Goal: Complete application form

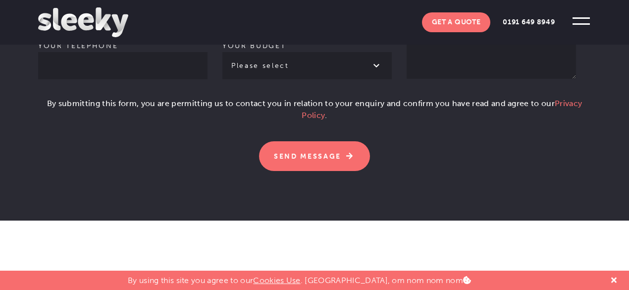
scroll to position [694, 0]
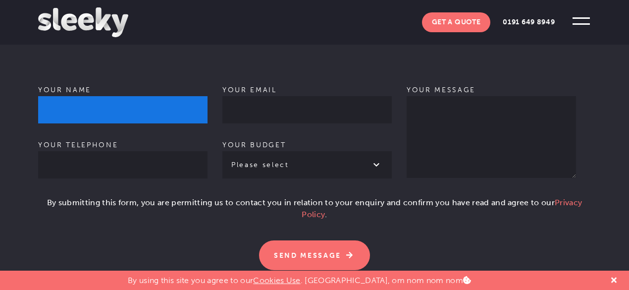
type input "[PERSON_NAME]"
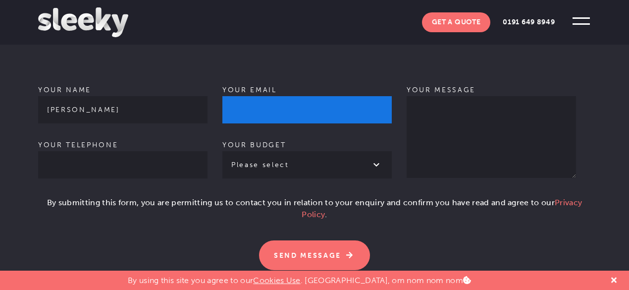
type input "[EMAIL_ADDRESS][DOMAIN_NAME]"
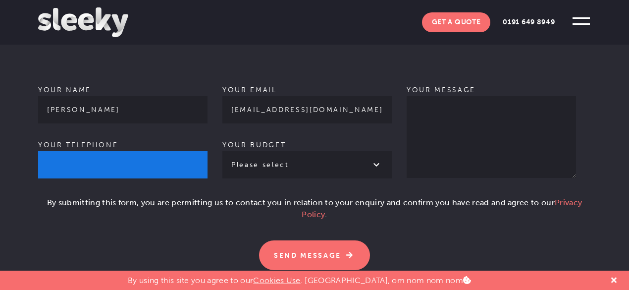
type input "2102102101"
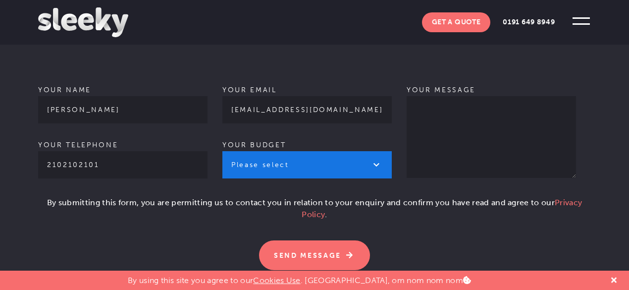
click at [285, 151] on select "Please select £1k - £2k £2k - £3k £3k - £4k £4k - £5k £5k - £10k More than £10k" at bounding box center [307, 164] width 169 height 27
select select "£1k - £2k"
click at [223, 151] on select "Please select £1k - £2k £2k - £3k £3k - £4k £4k - £5k £5k - £10k More than £10k" at bounding box center [307, 164] width 169 height 27
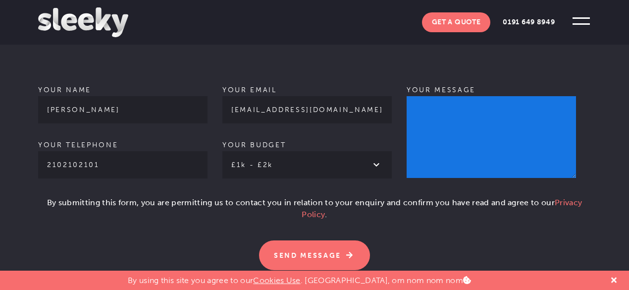
click at [444, 109] on textarea "Your message" at bounding box center [491, 137] width 169 height 82
paste textarea "Hello, With your permission I would like to send you a SEO Report with prices s…"
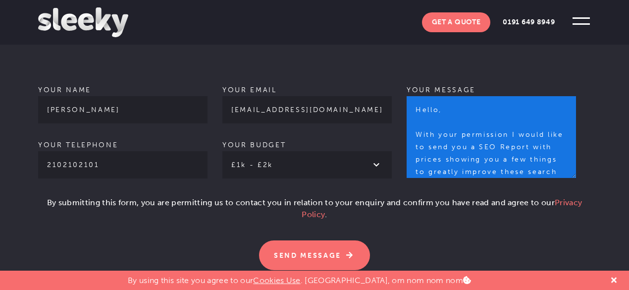
scroll to position [171, 0]
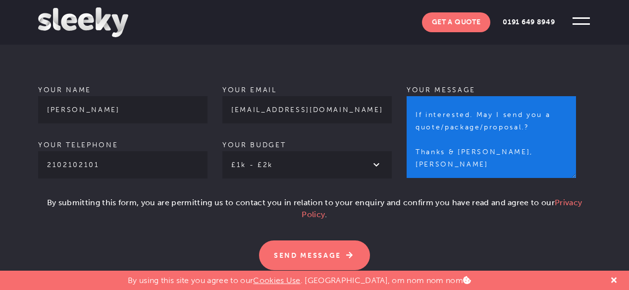
type textarea "Hello, With your permission I would like to send you a SEO Report with prices s…"
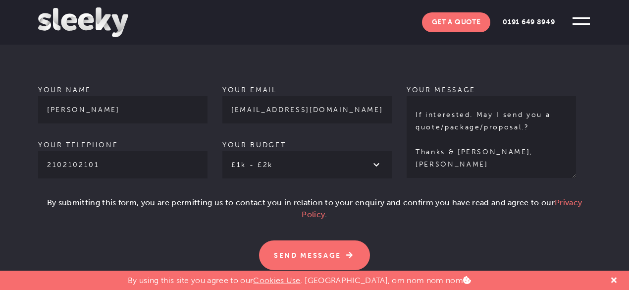
click at [38, 197] on p "By submitting this form, you are permitting us to contact you in relation to yo…" at bounding box center [314, 213] width 553 height 32
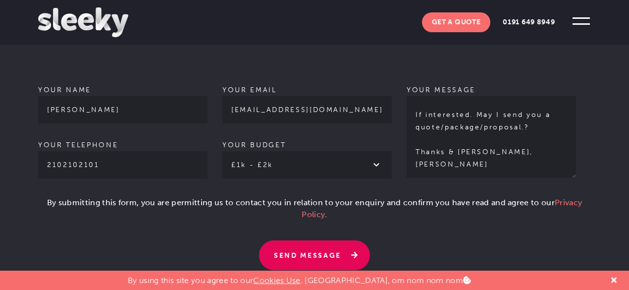
click at [316, 240] on input "Send Message" at bounding box center [314, 255] width 111 height 30
